Goal: Information Seeking & Learning: Learn about a topic

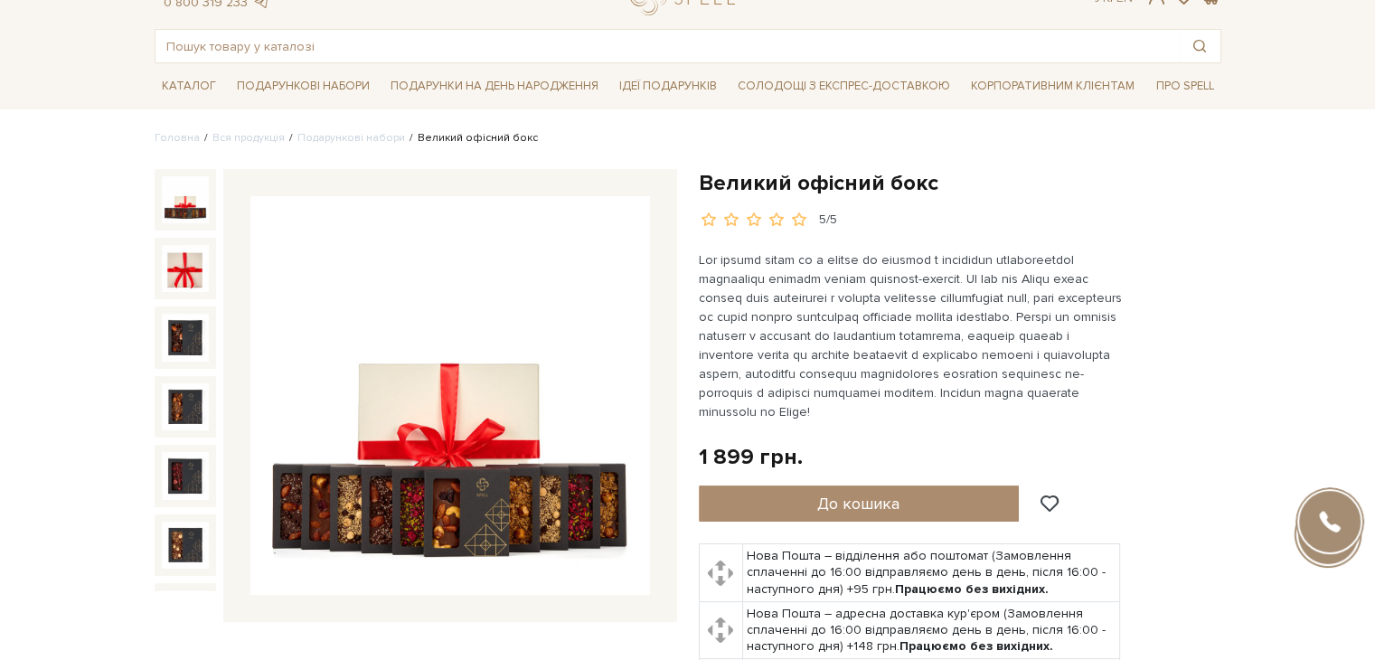
scroll to position [181, 0]
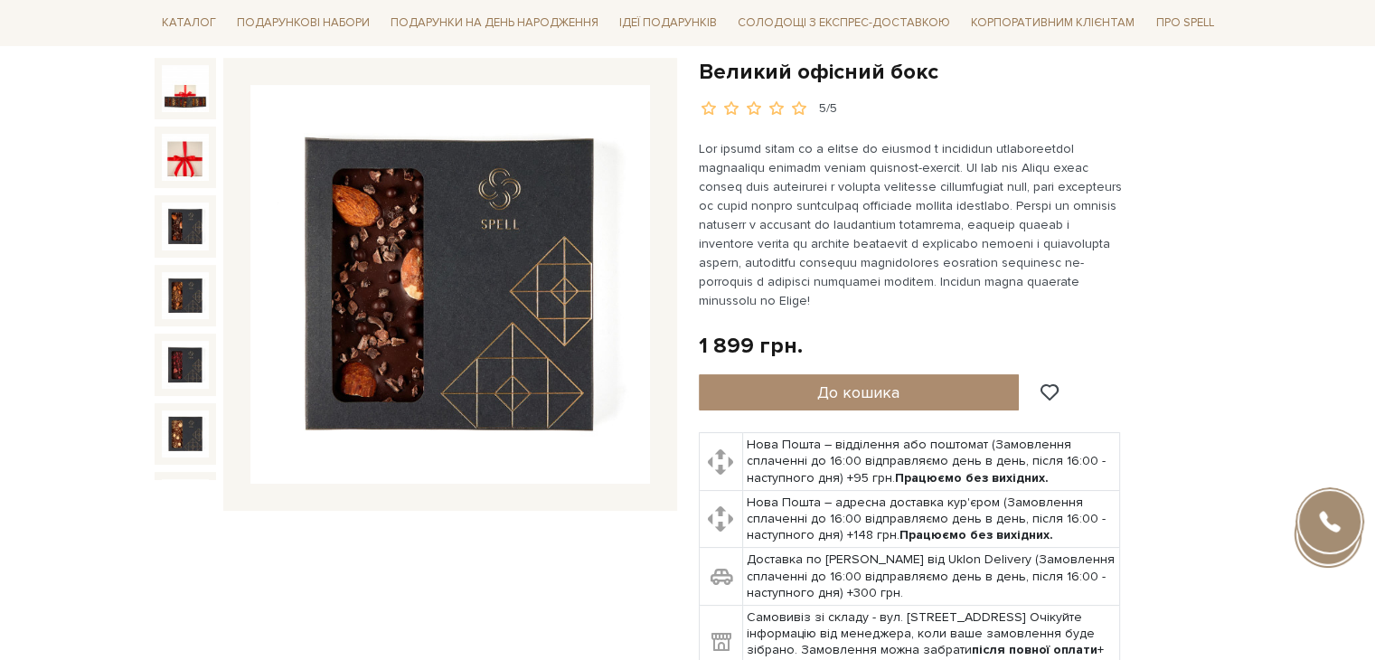
click at [181, 203] on img at bounding box center [185, 225] width 47 height 47
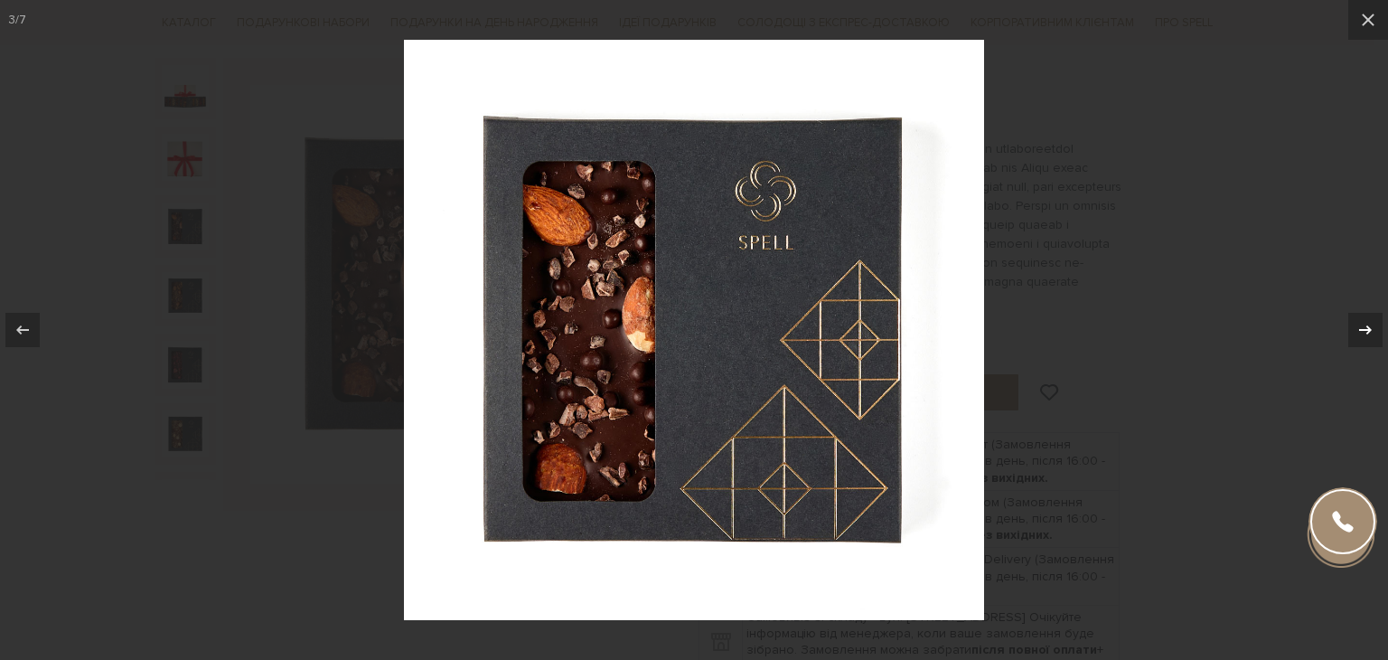
click at [1365, 334] on icon at bounding box center [1366, 330] width 22 height 22
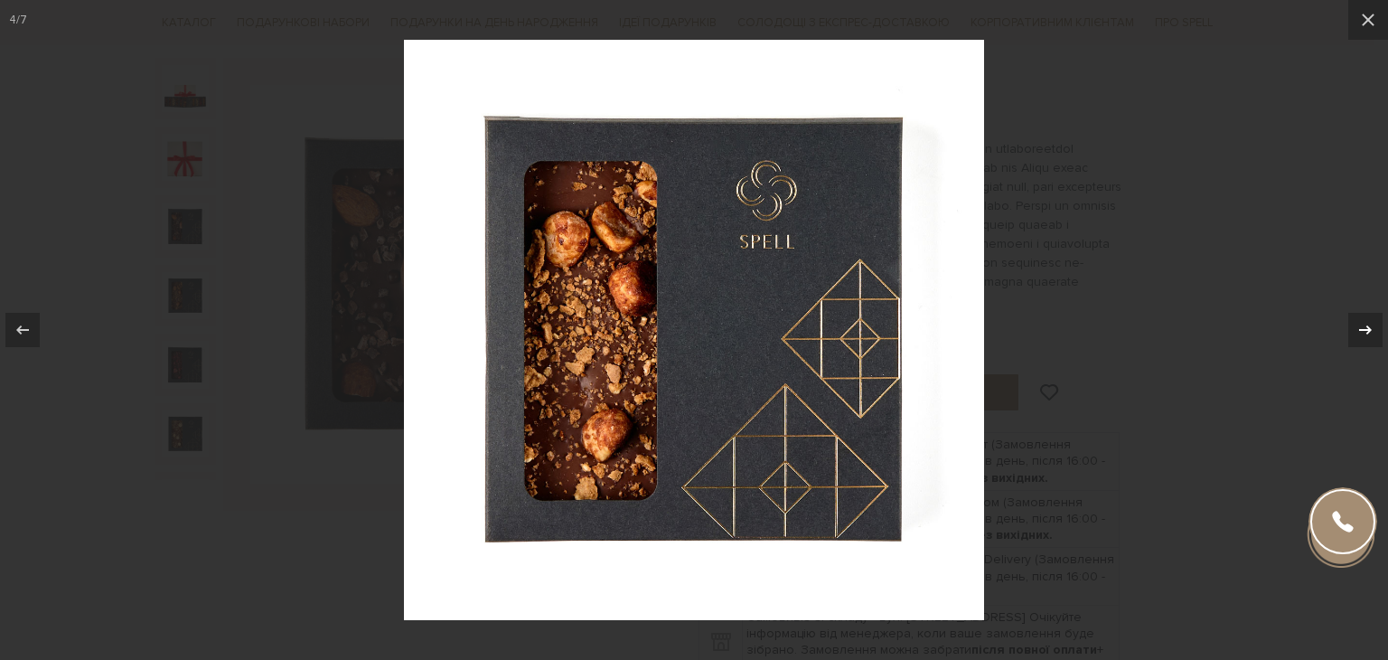
click at [1365, 334] on icon at bounding box center [1366, 330] width 22 height 22
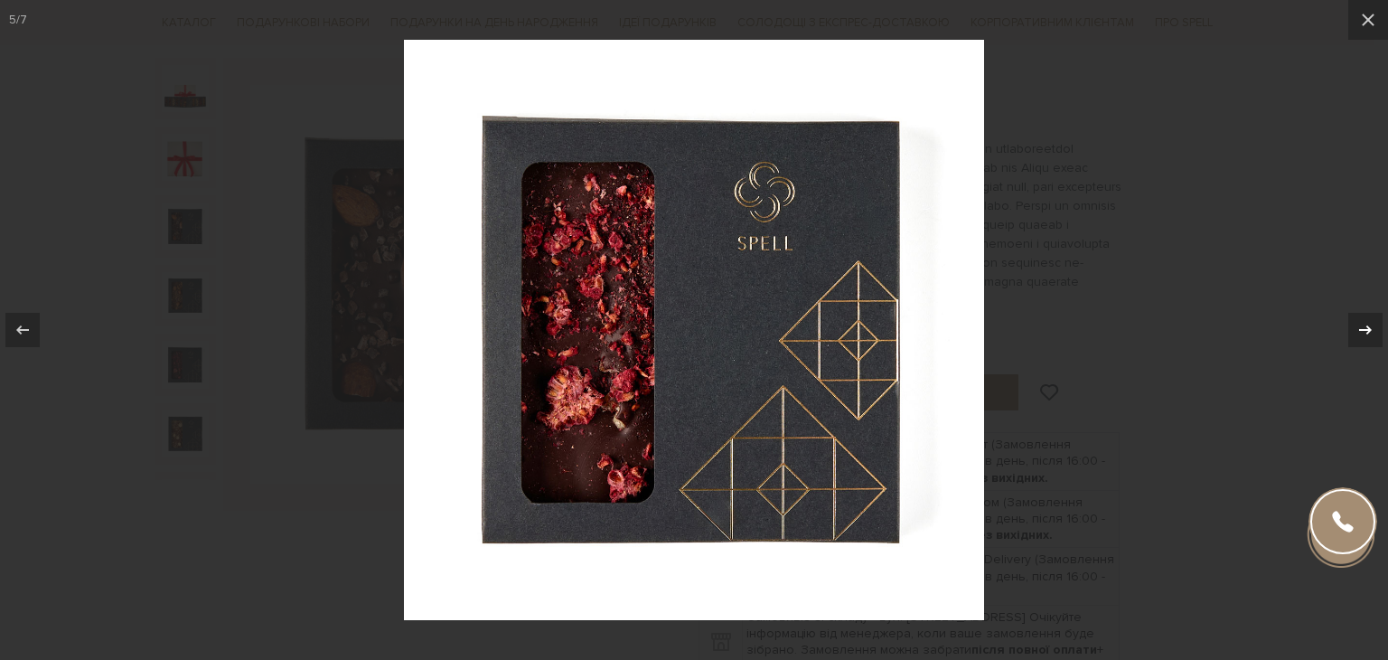
click at [1365, 334] on icon at bounding box center [1366, 330] width 22 height 22
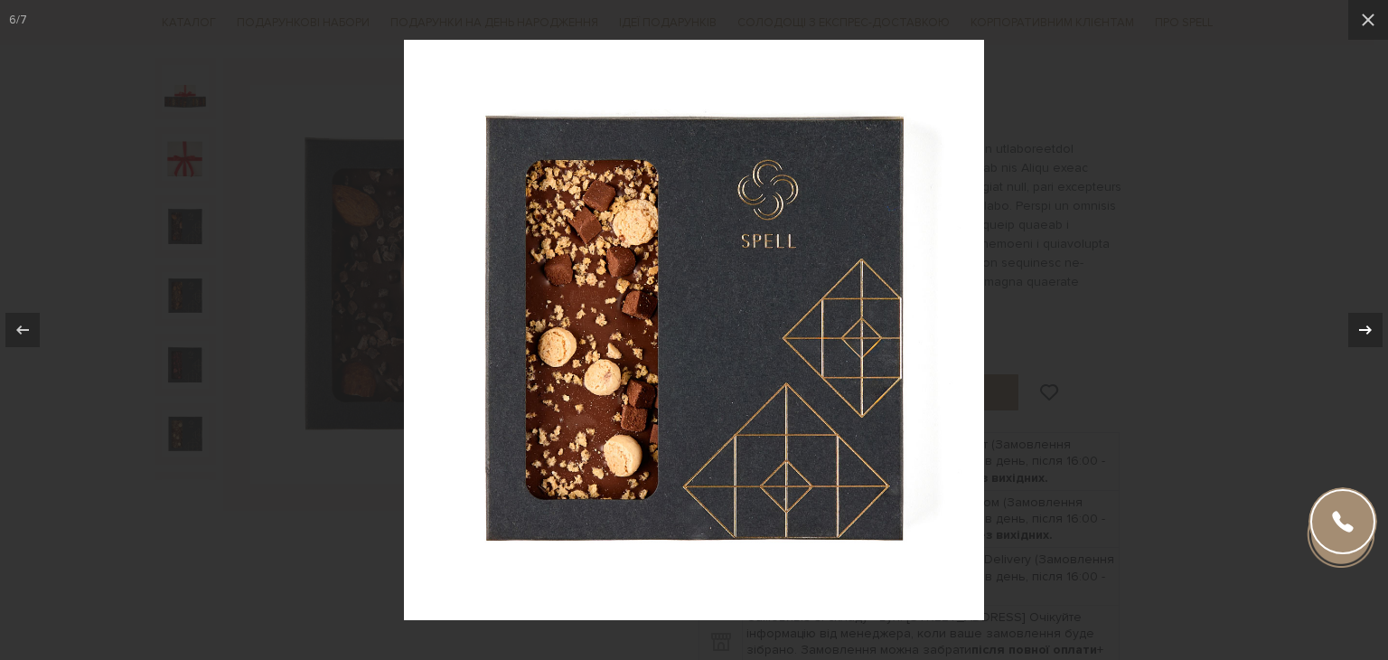
click at [1365, 334] on icon at bounding box center [1366, 330] width 22 height 22
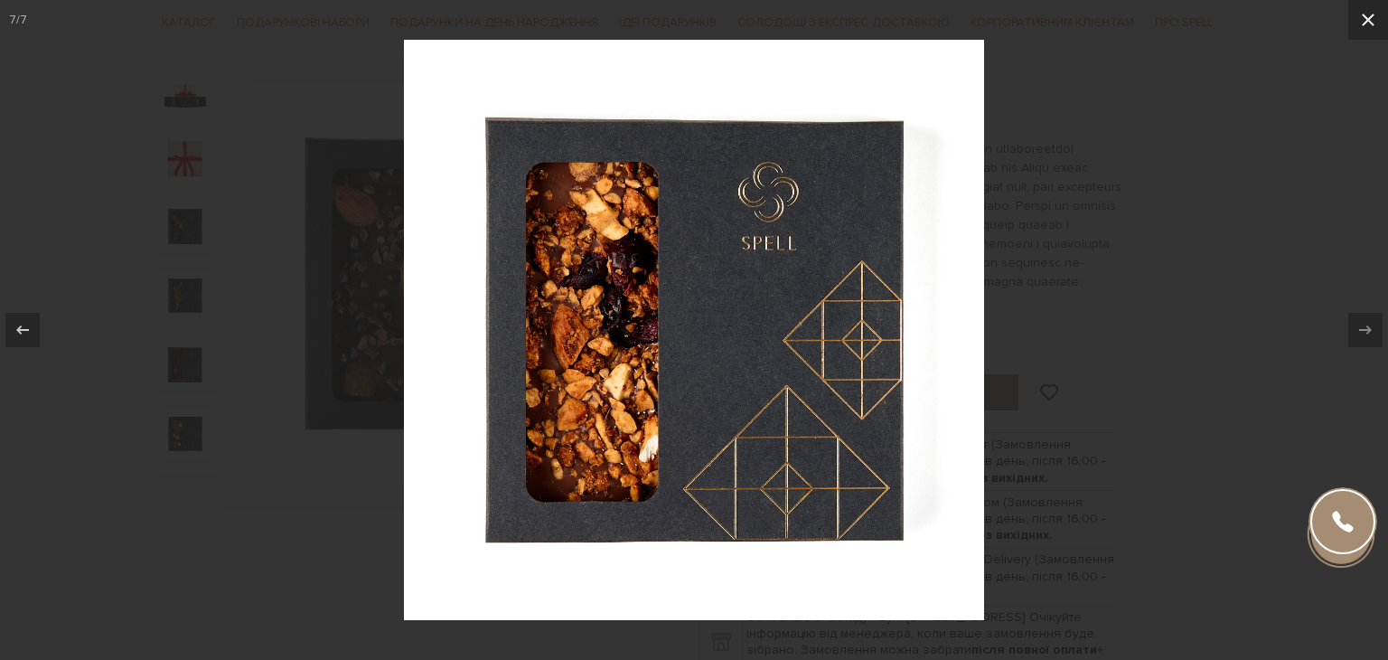
click at [1374, 27] on button at bounding box center [1368, 20] width 40 height 40
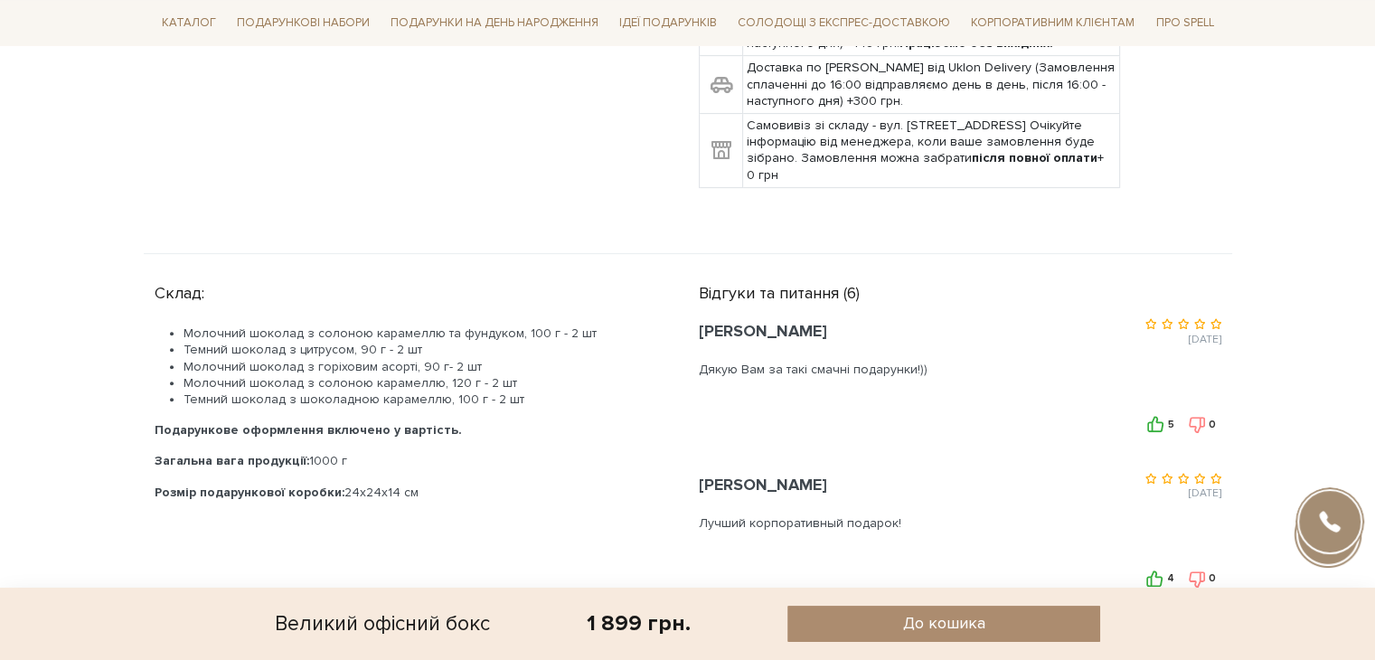
scroll to position [723, 0]
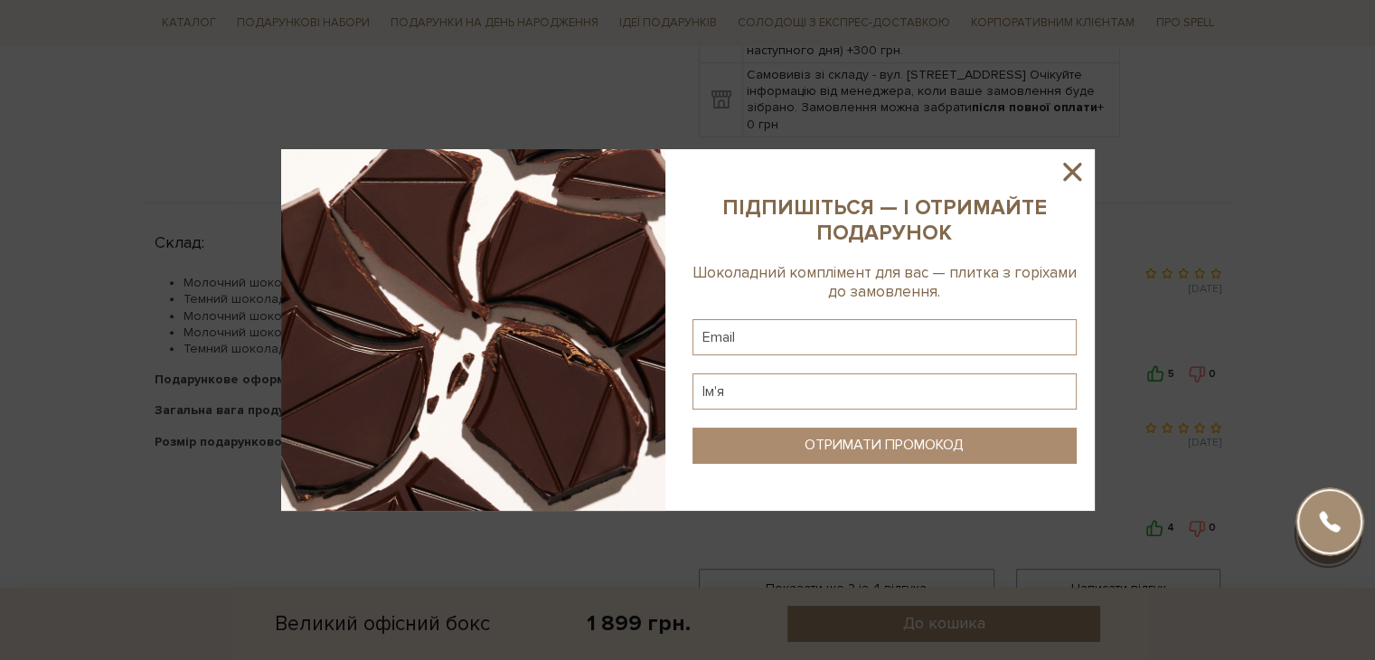
drag, startPoint x: 1070, startPoint y: 168, endPoint x: 1057, endPoint y: 166, distance: 12.8
click at [1070, 167] on icon at bounding box center [1071, 171] width 31 height 31
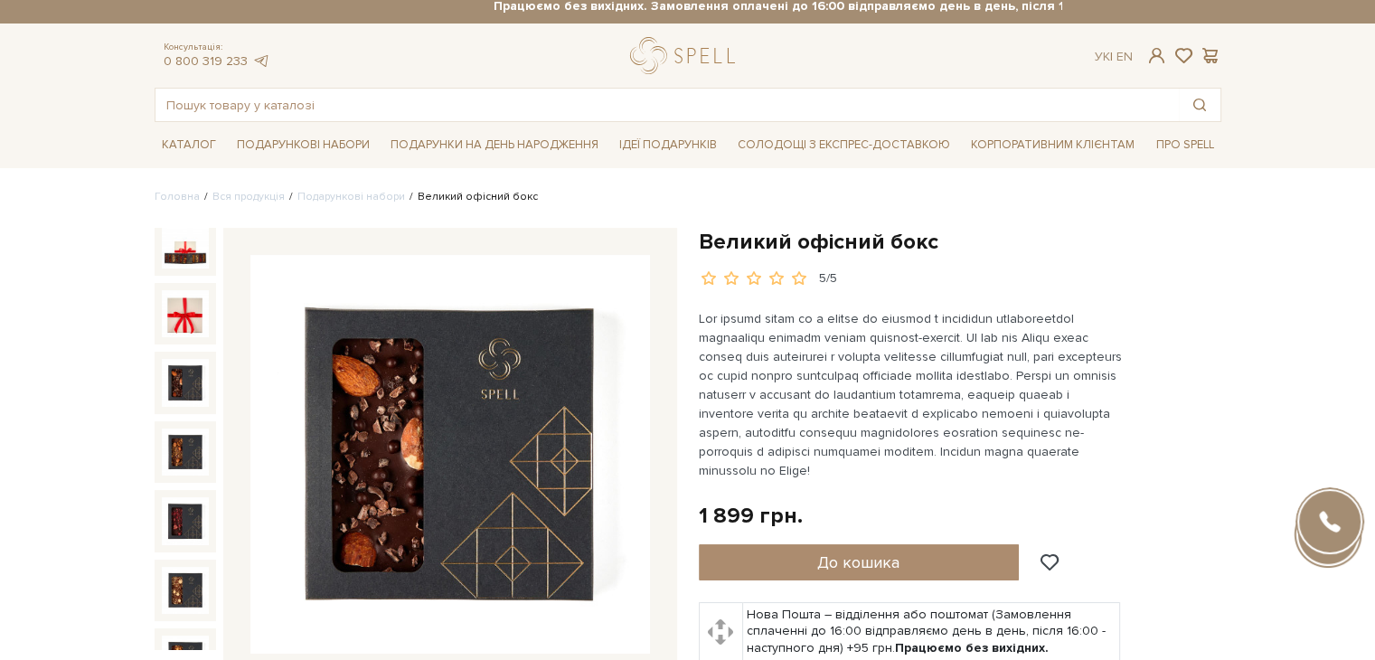
scroll to position [0, 0]
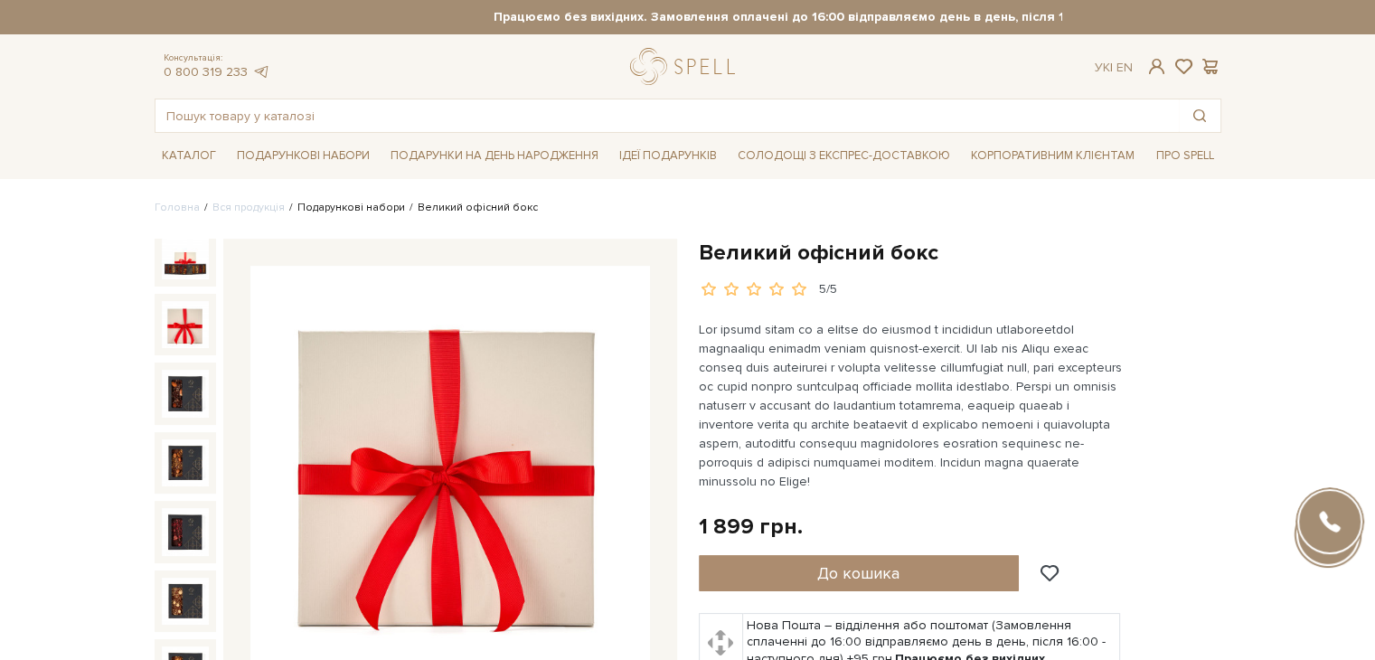
click at [342, 203] on link "Подарункові набори" at bounding box center [351, 208] width 108 height 14
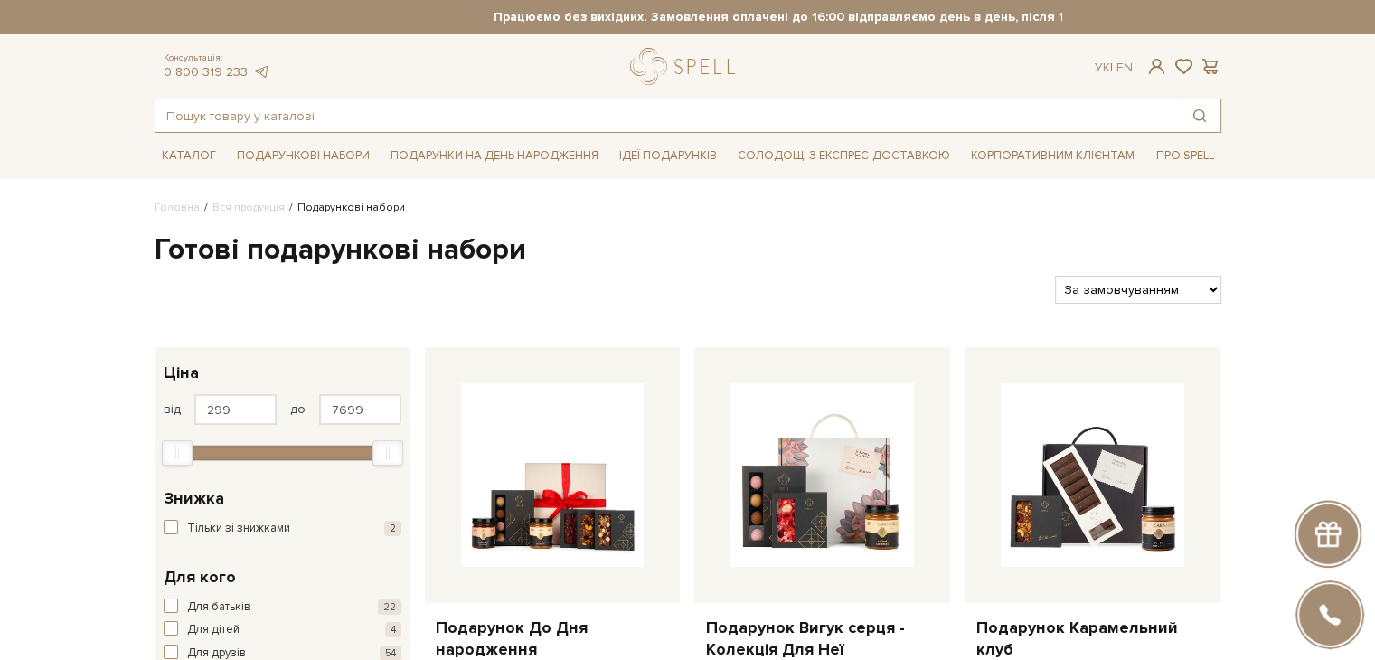
click at [354, 124] on input "text" at bounding box center [666, 115] width 1023 height 33
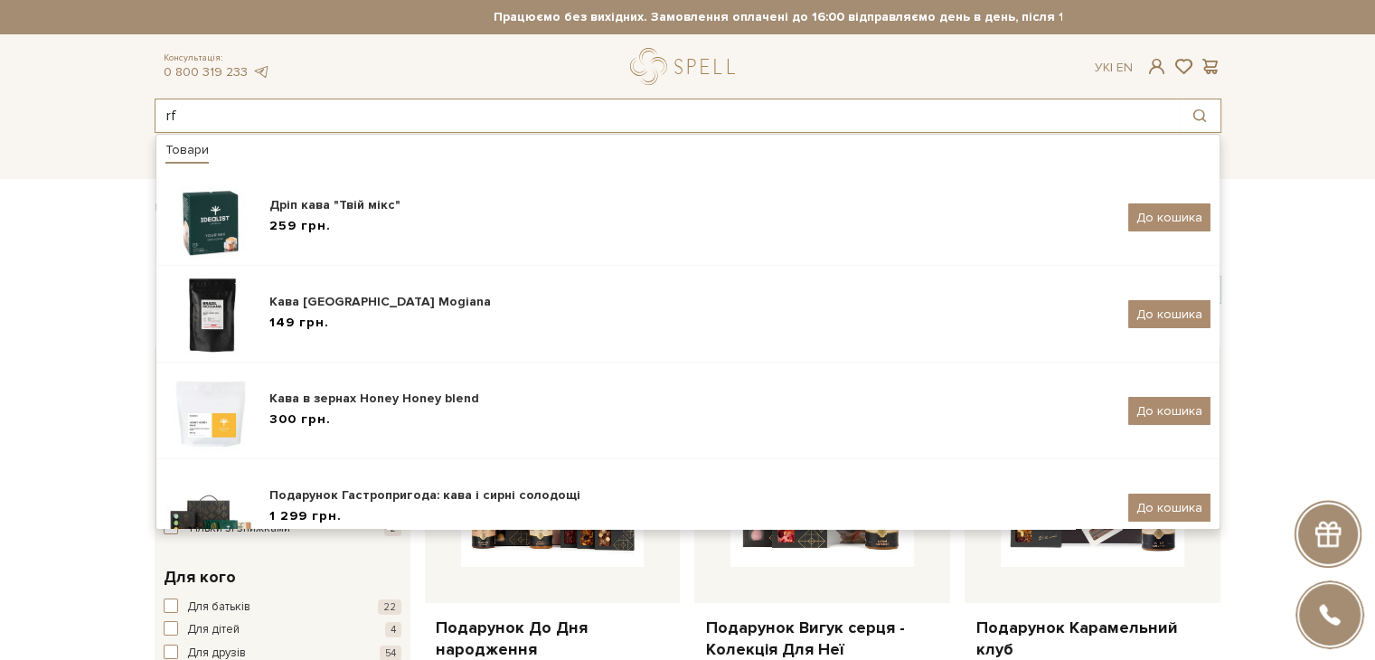
type input "r"
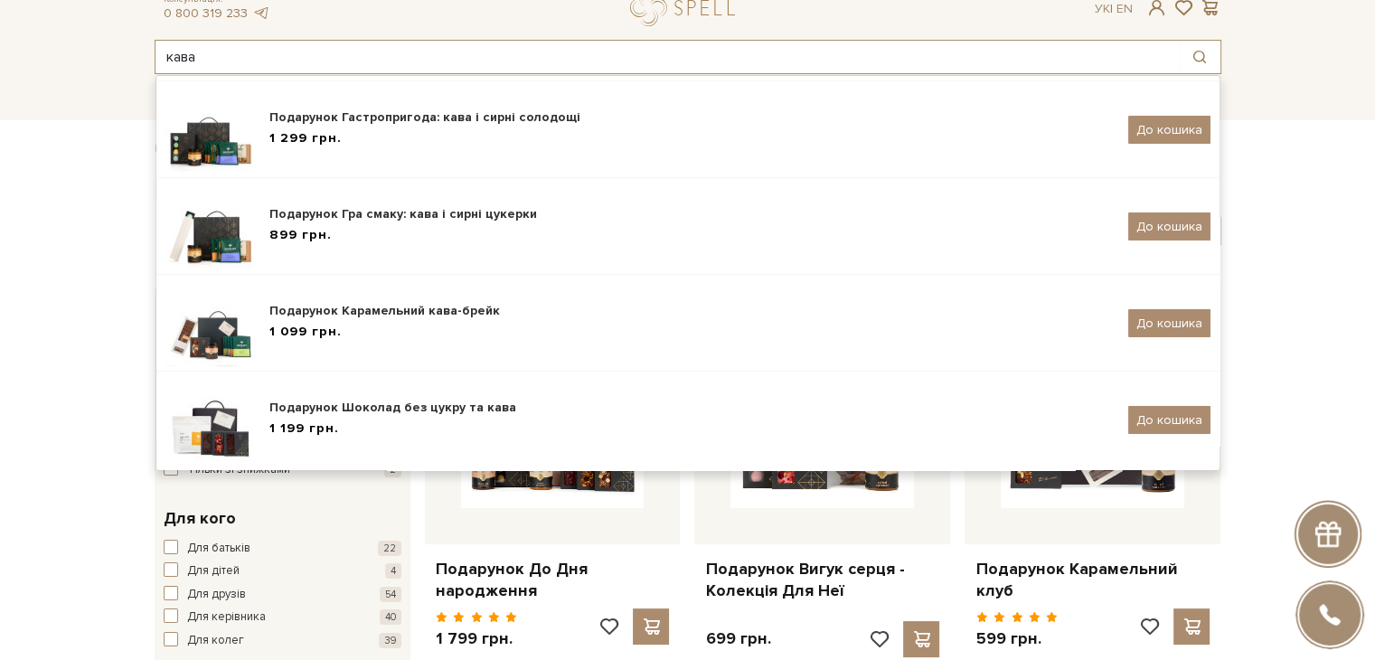
scroll to position [90, 0]
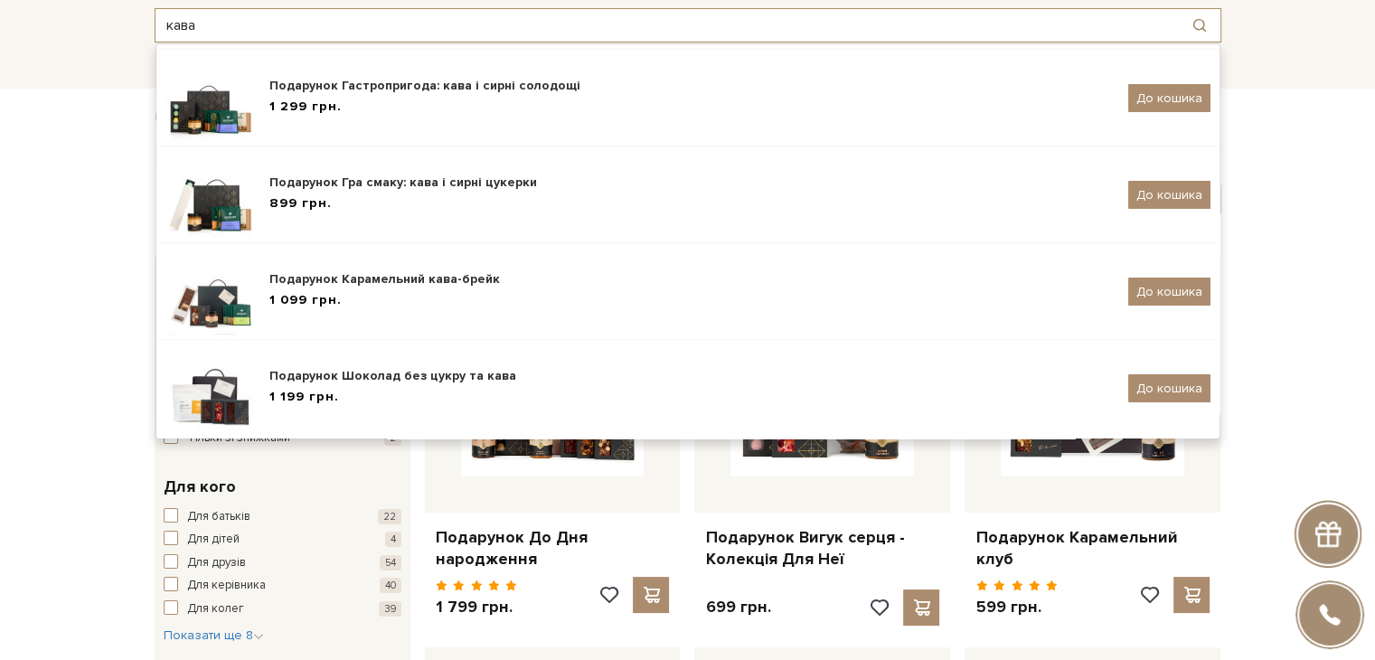
type input "кава"
